Goal: Check status: Check status

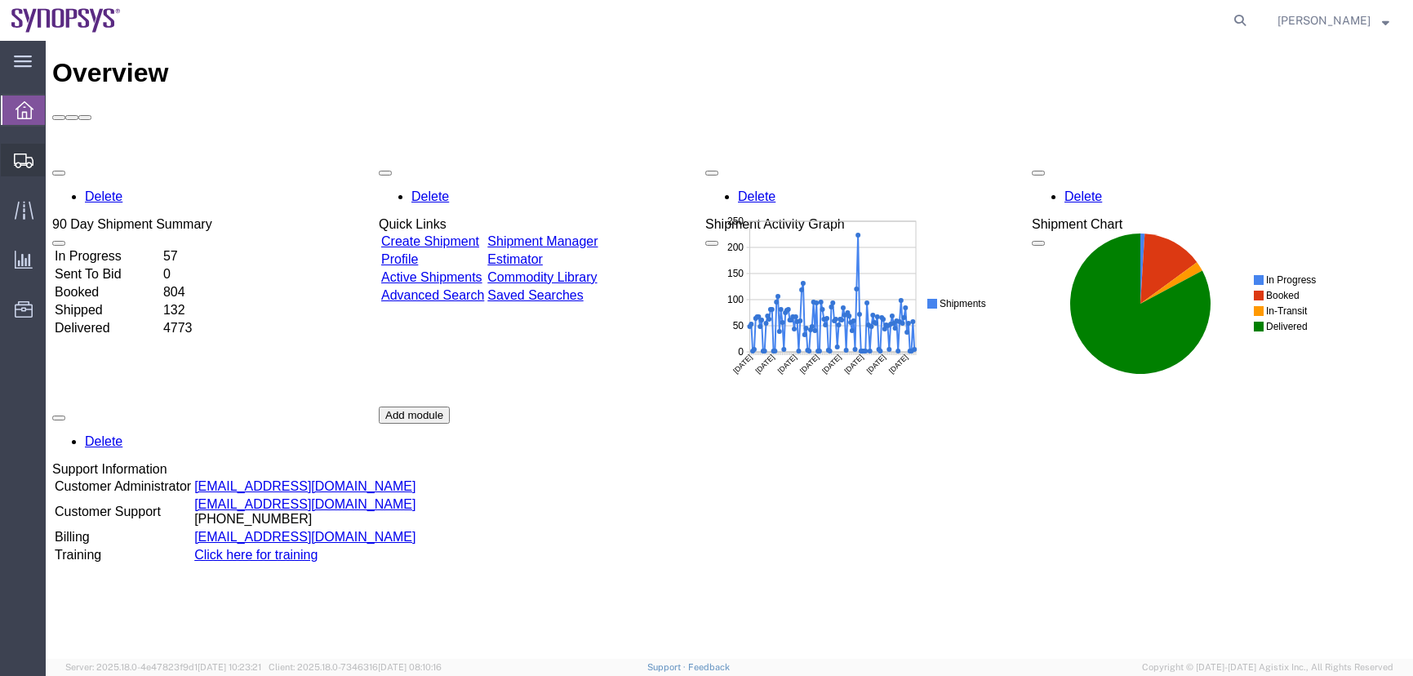
click at [0, 0] on span "Shipment Manager" at bounding box center [0, 0] width 0 height 0
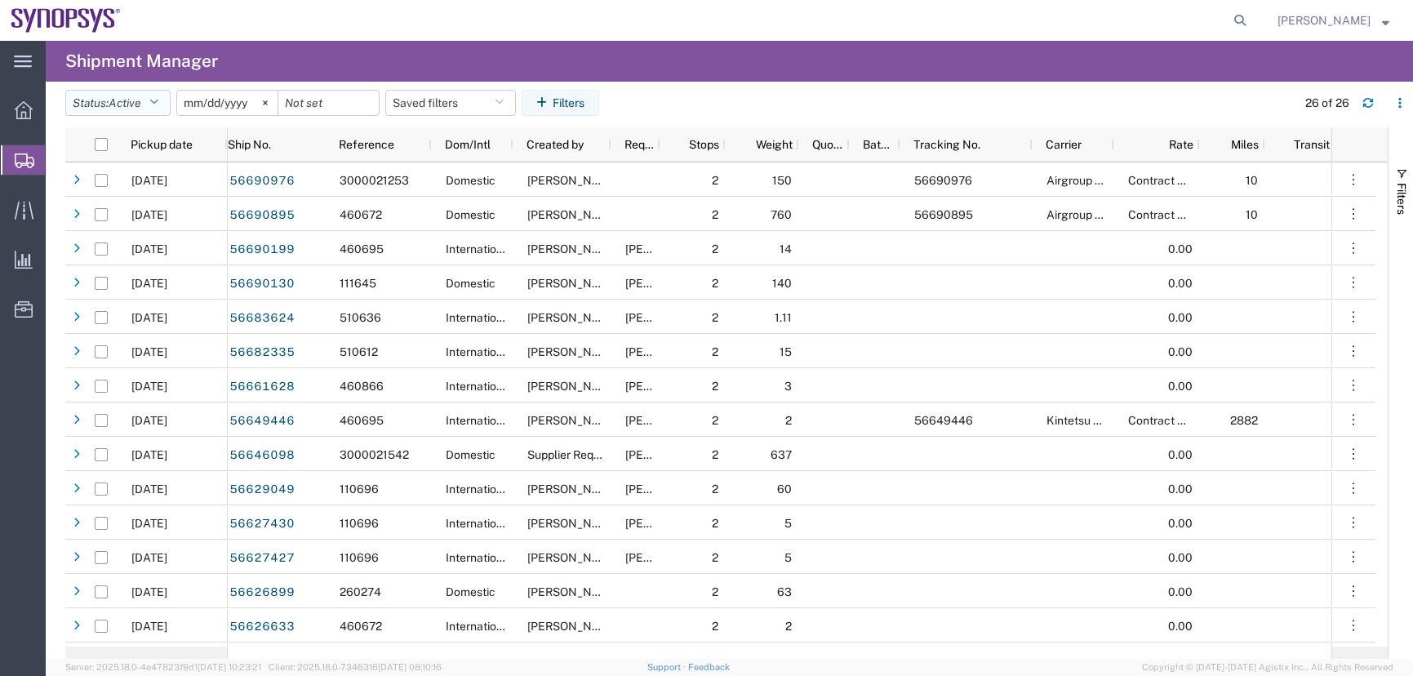
click at [141, 95] on span "Active" at bounding box center [125, 103] width 33 height 16
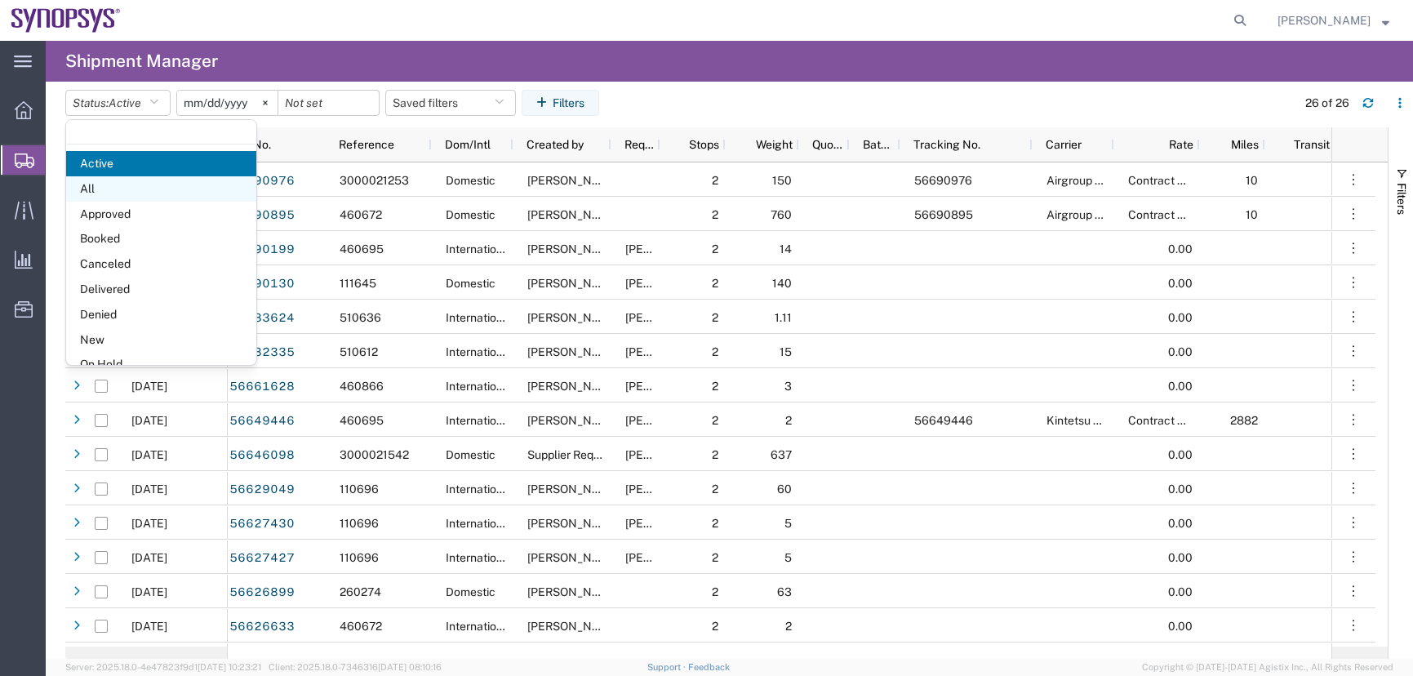
click at [109, 189] on span "All" at bounding box center [161, 188] width 190 height 25
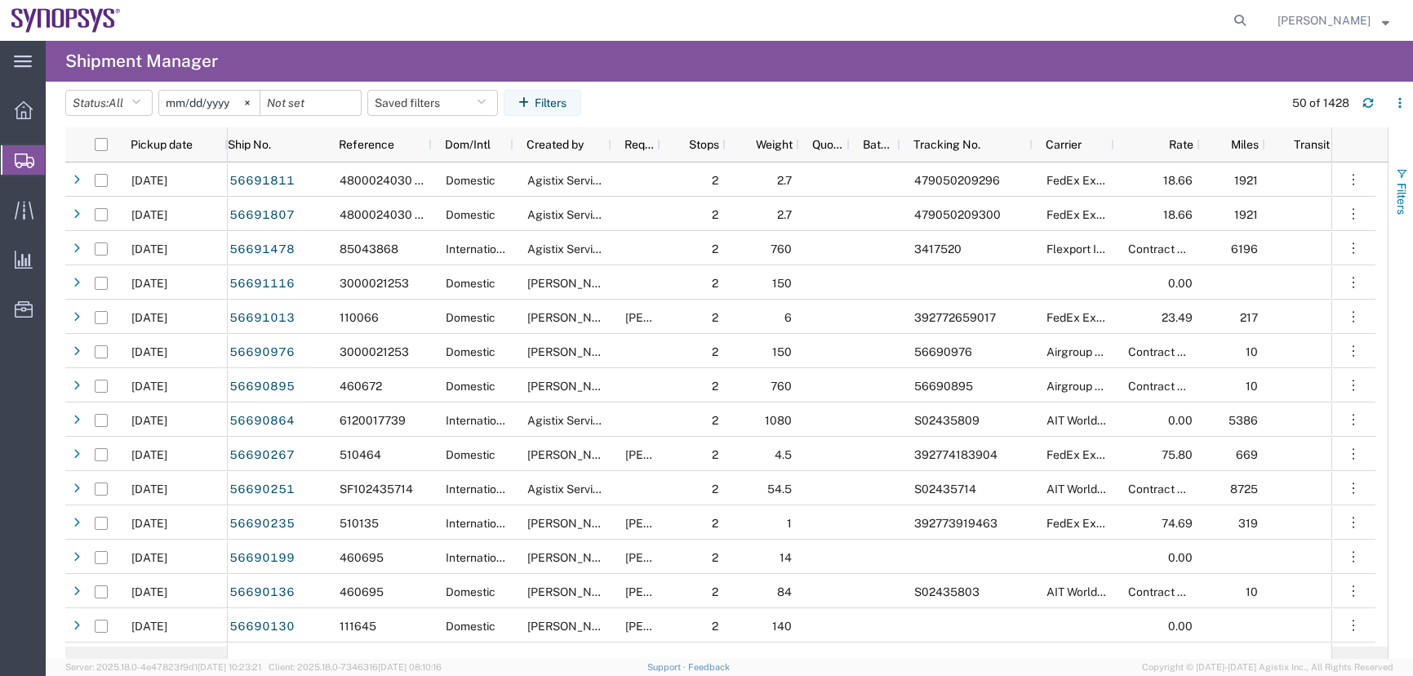
click at [1394, 185] on button "Filters" at bounding box center [1400, 191] width 24 height 88
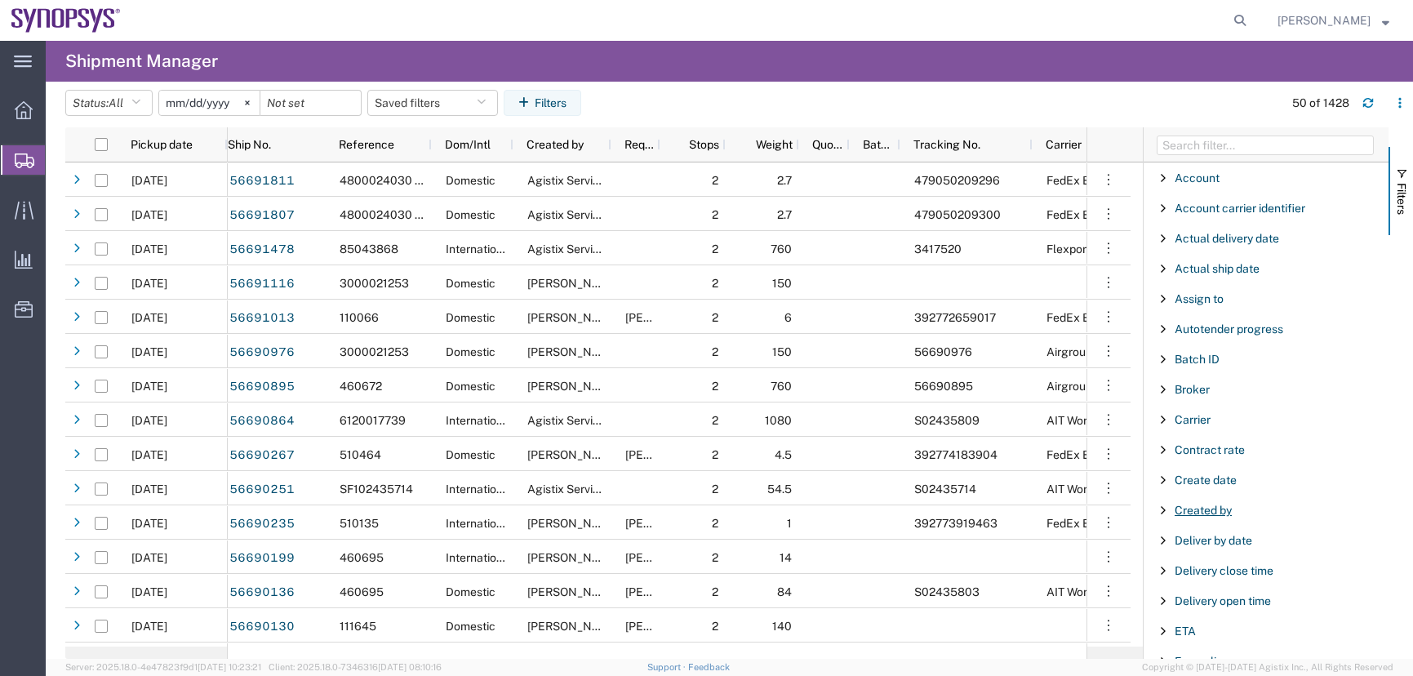
click at [1210, 509] on span "Created by" at bounding box center [1202, 509] width 57 height 13
type input "[PERSON_NAME]"
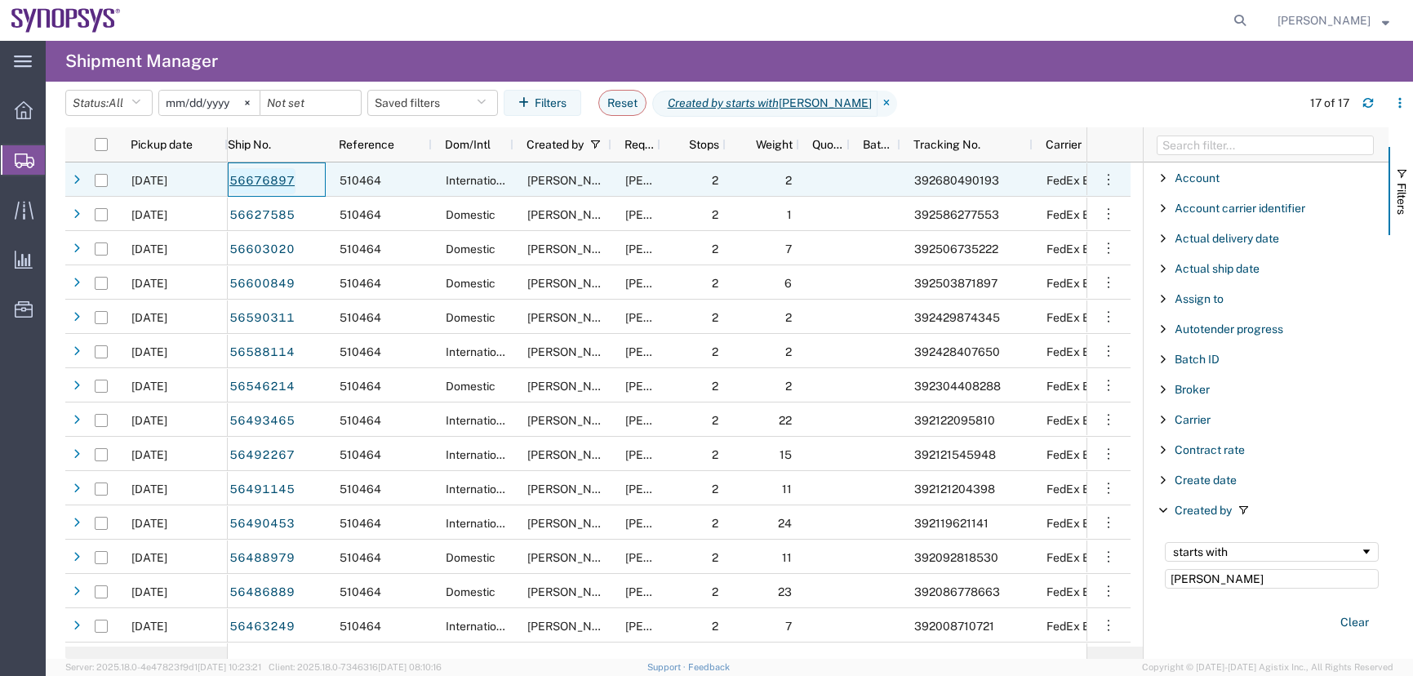
click at [285, 185] on link "56676897" at bounding box center [261, 181] width 67 height 26
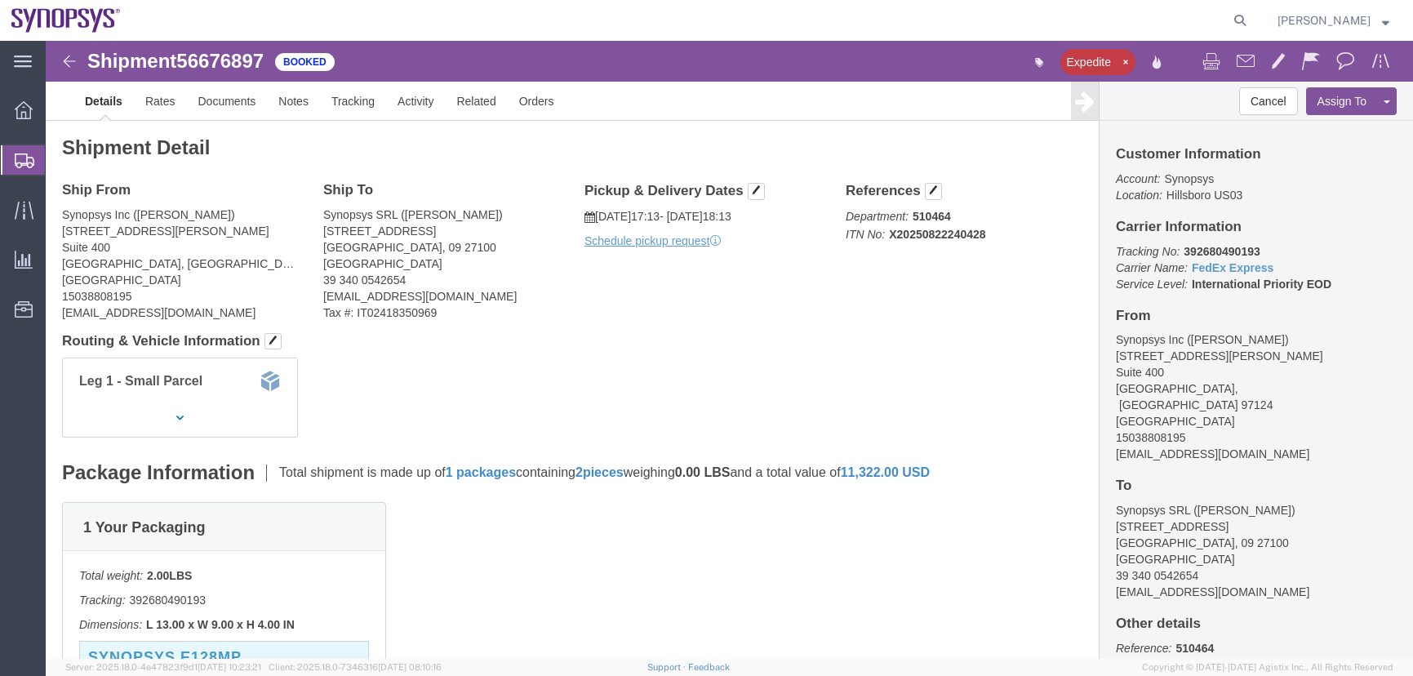
click span "56676897"
copy span "56676897"
